Goal: Transaction & Acquisition: Purchase product/service

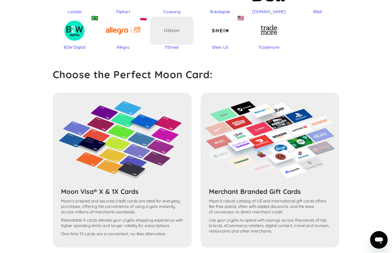
scroll to position [516, 0]
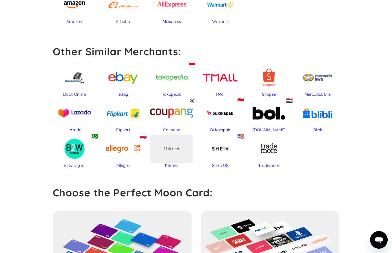
scroll to position [301, 0]
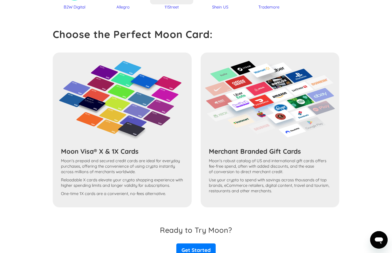
scroll to position [516, 0]
